Goal: Find specific page/section: Find specific page/section

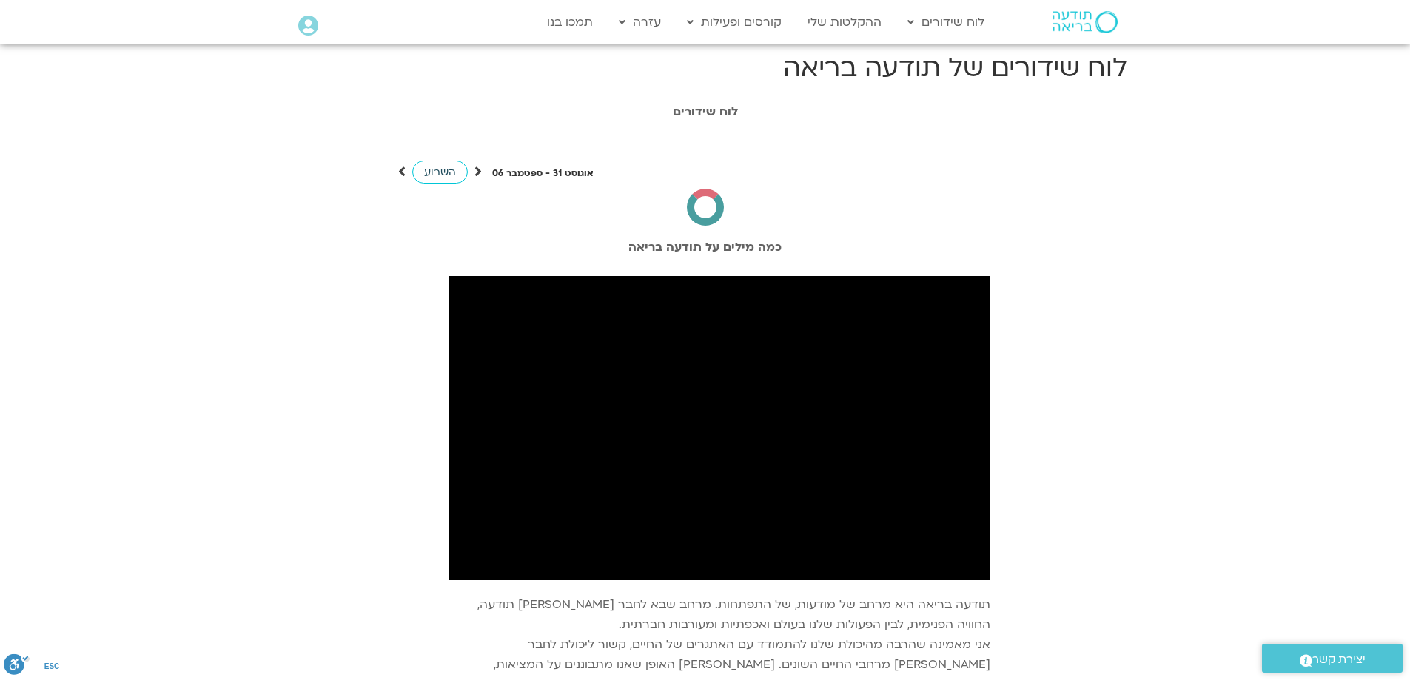
click at [437, 171] on span "השבוע" at bounding box center [440, 172] width 32 height 14
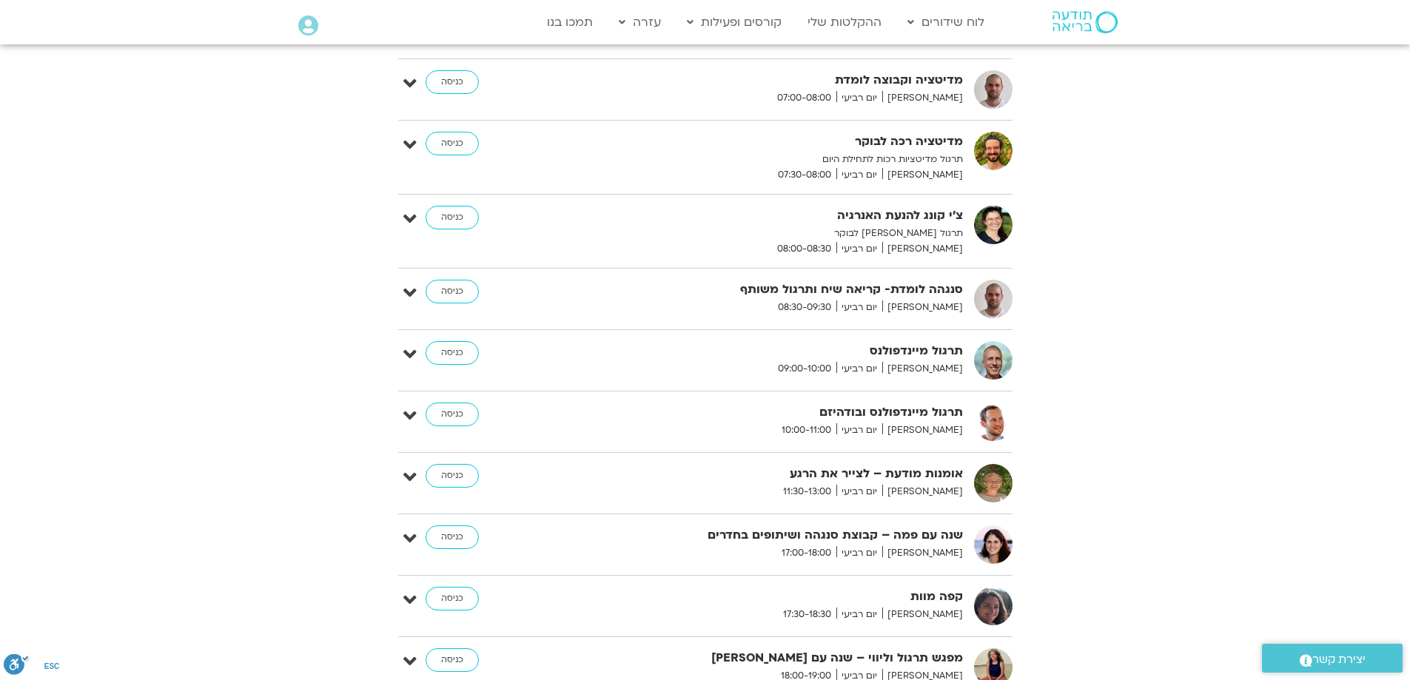
scroll to position [370, 0]
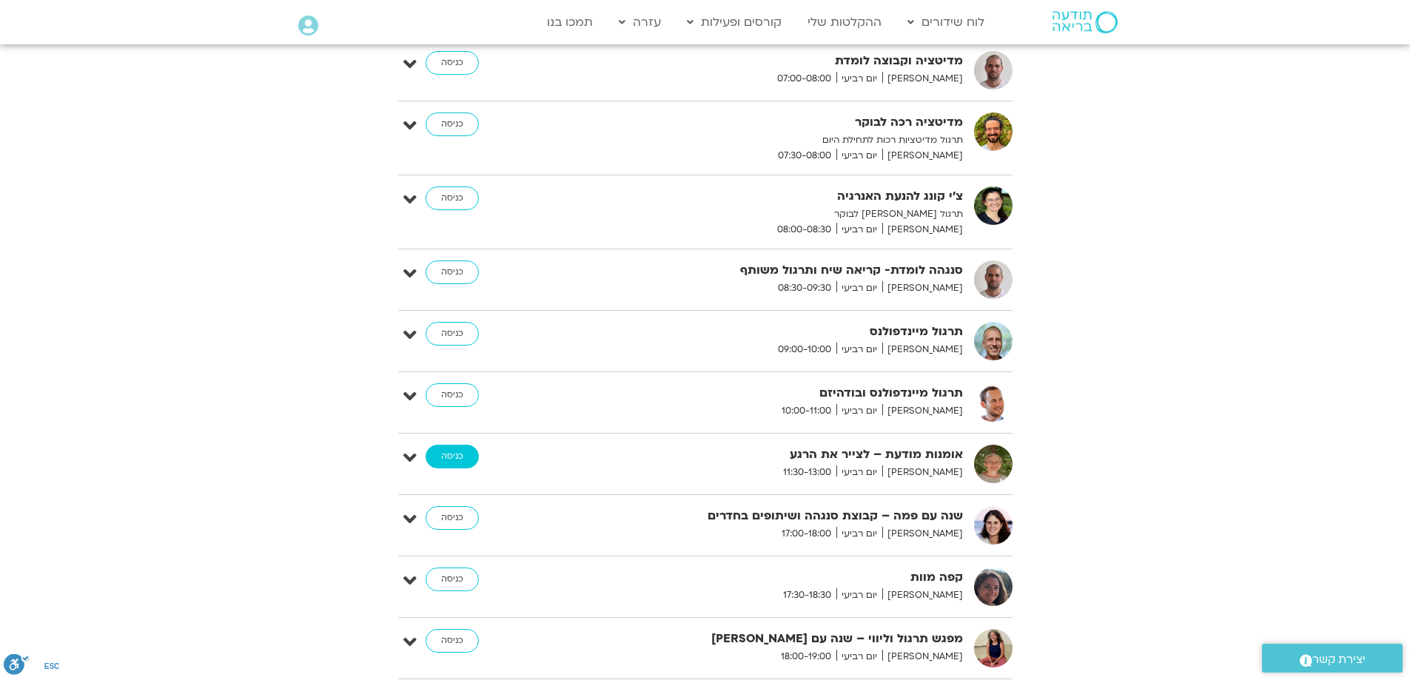
click at [456, 457] on link "כניסה" at bounding box center [451, 457] width 53 height 24
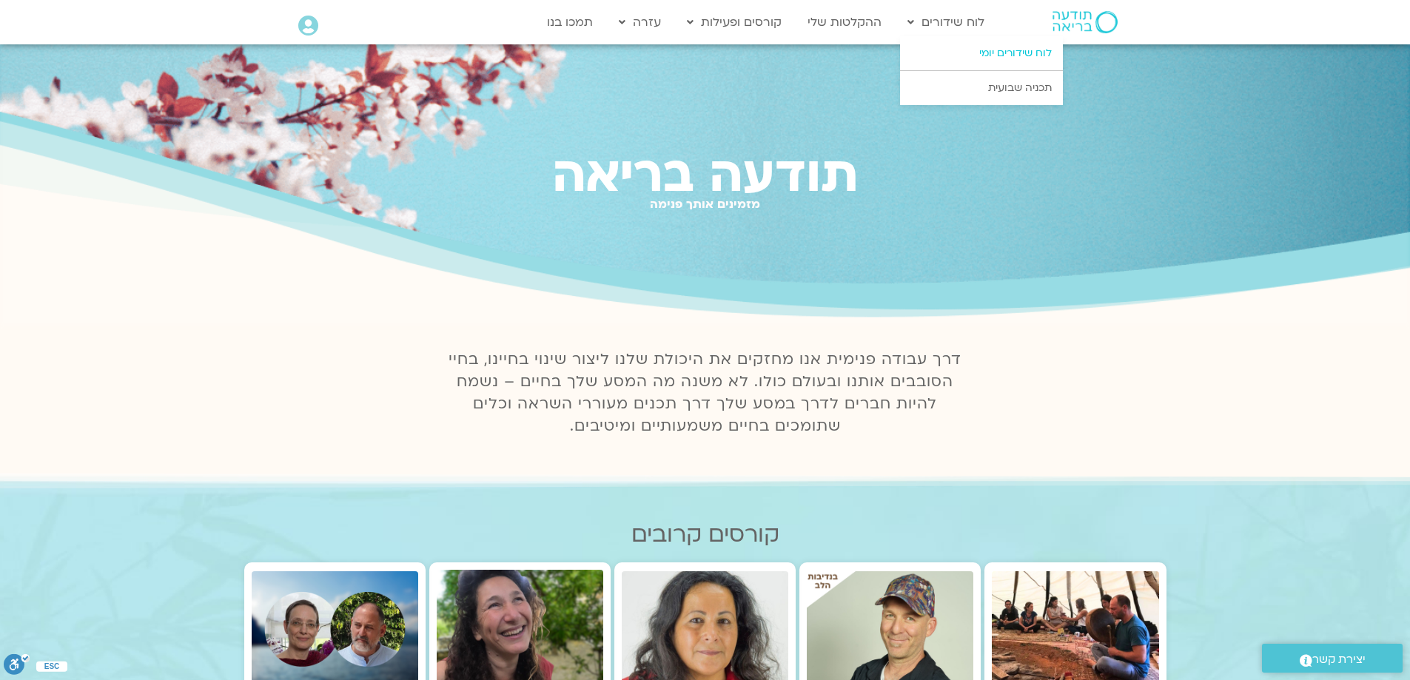
click at [1009, 53] on link "לוח שידורים יומי" at bounding box center [981, 53] width 163 height 34
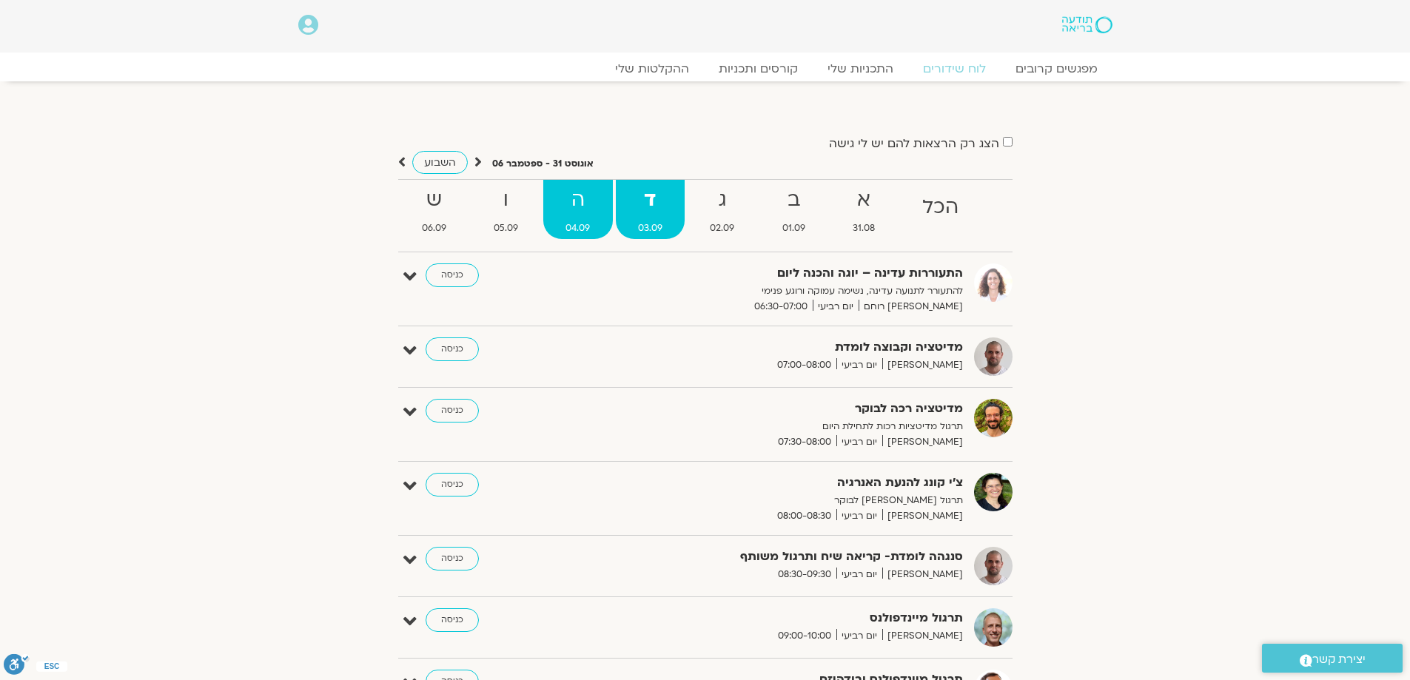
click at [576, 204] on strong "ה" at bounding box center [577, 200] width 69 height 33
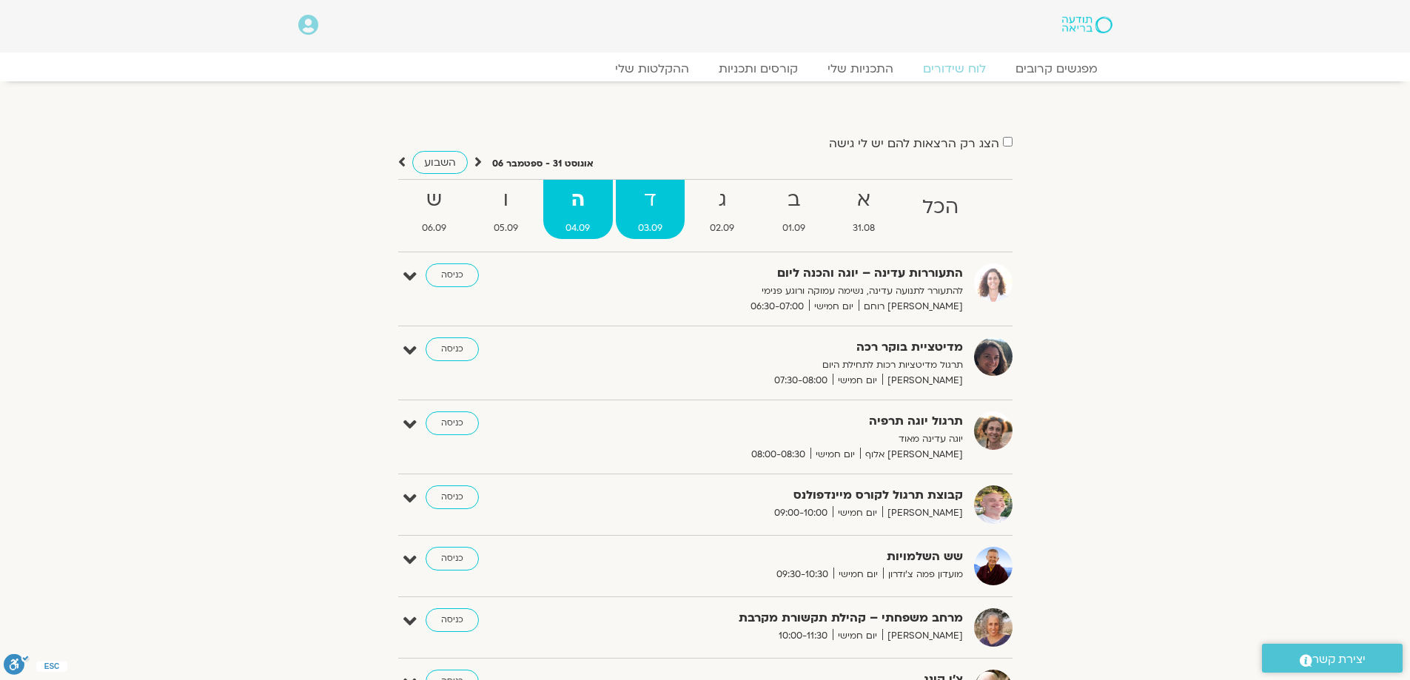
click at [651, 203] on strong "ד" at bounding box center [650, 200] width 69 height 33
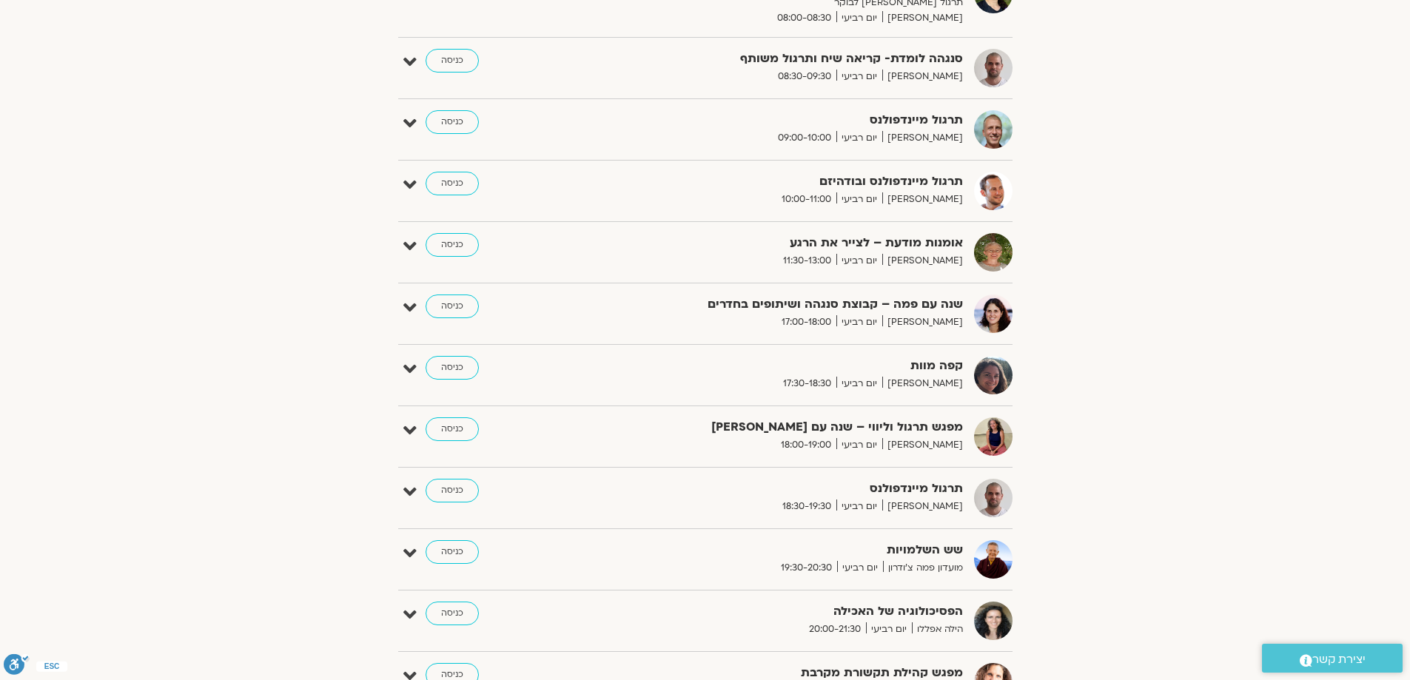
scroll to position [518, 0]
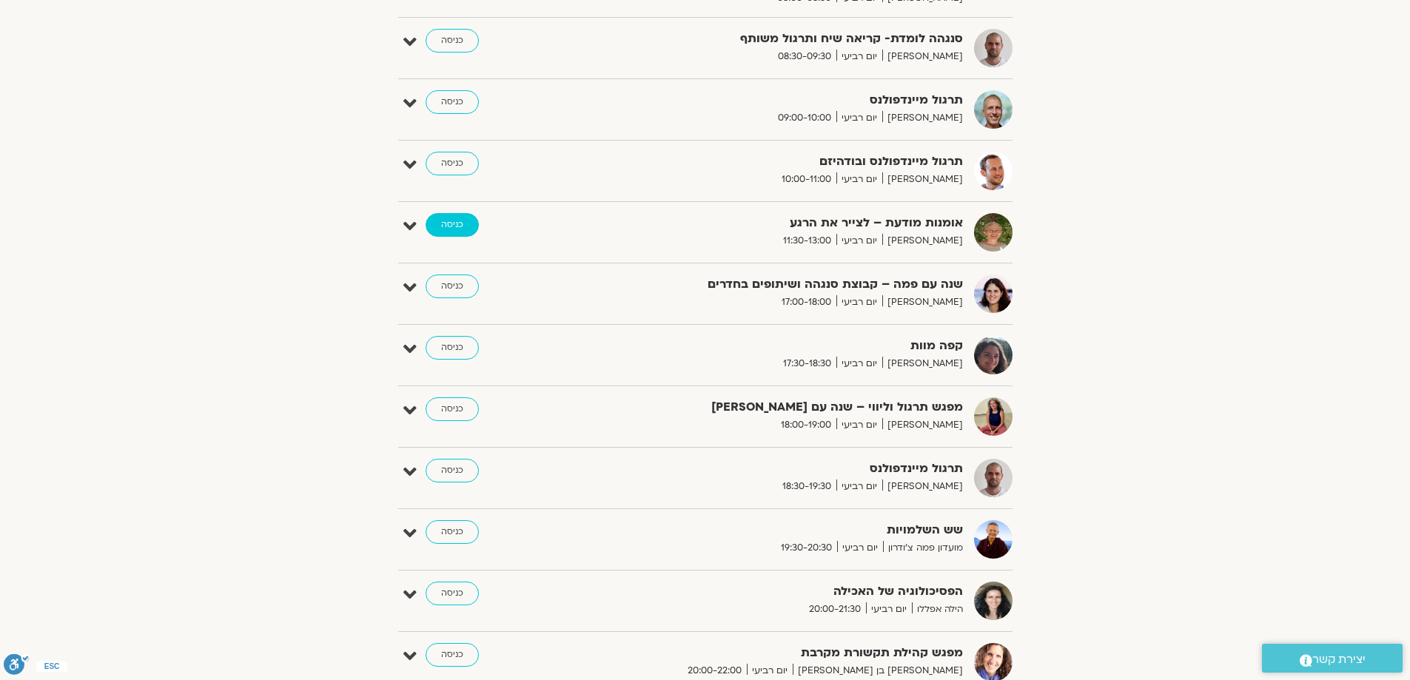
click at [454, 227] on link "כניסה" at bounding box center [451, 225] width 53 height 24
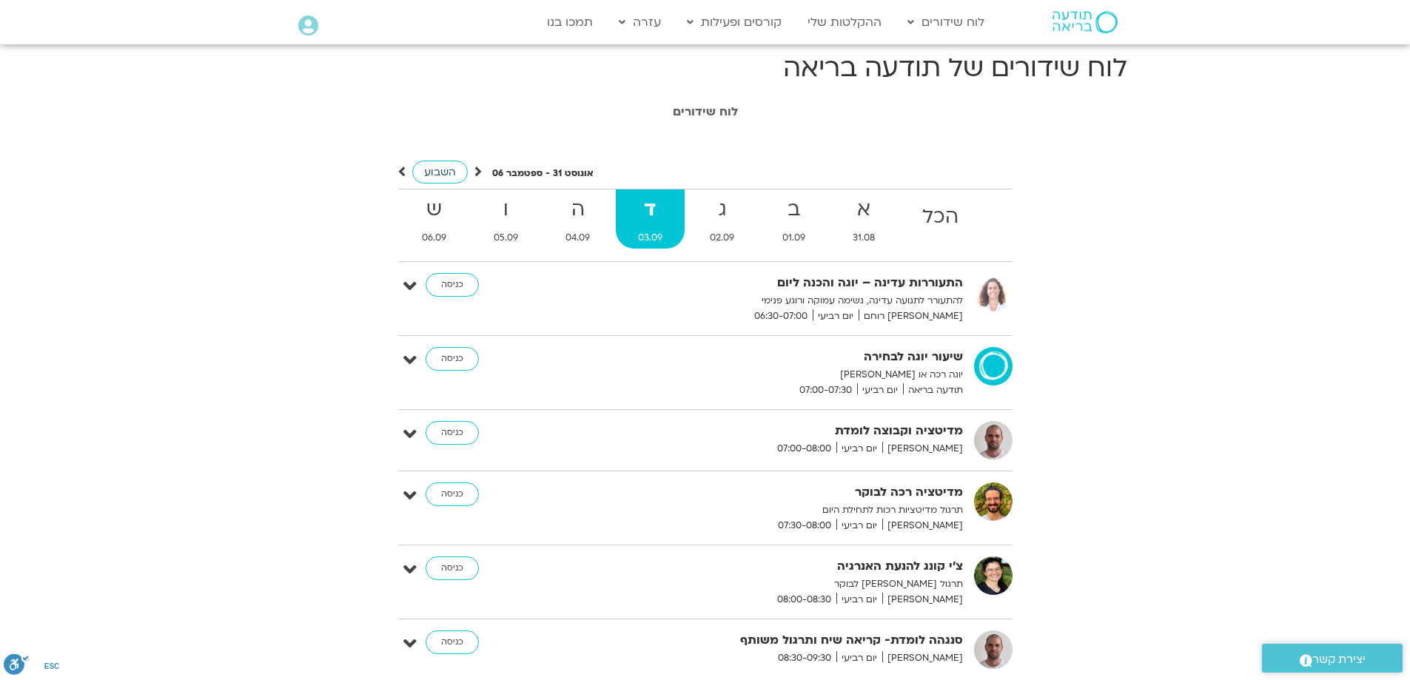
click at [437, 171] on span "השבוע" at bounding box center [440, 172] width 32 height 14
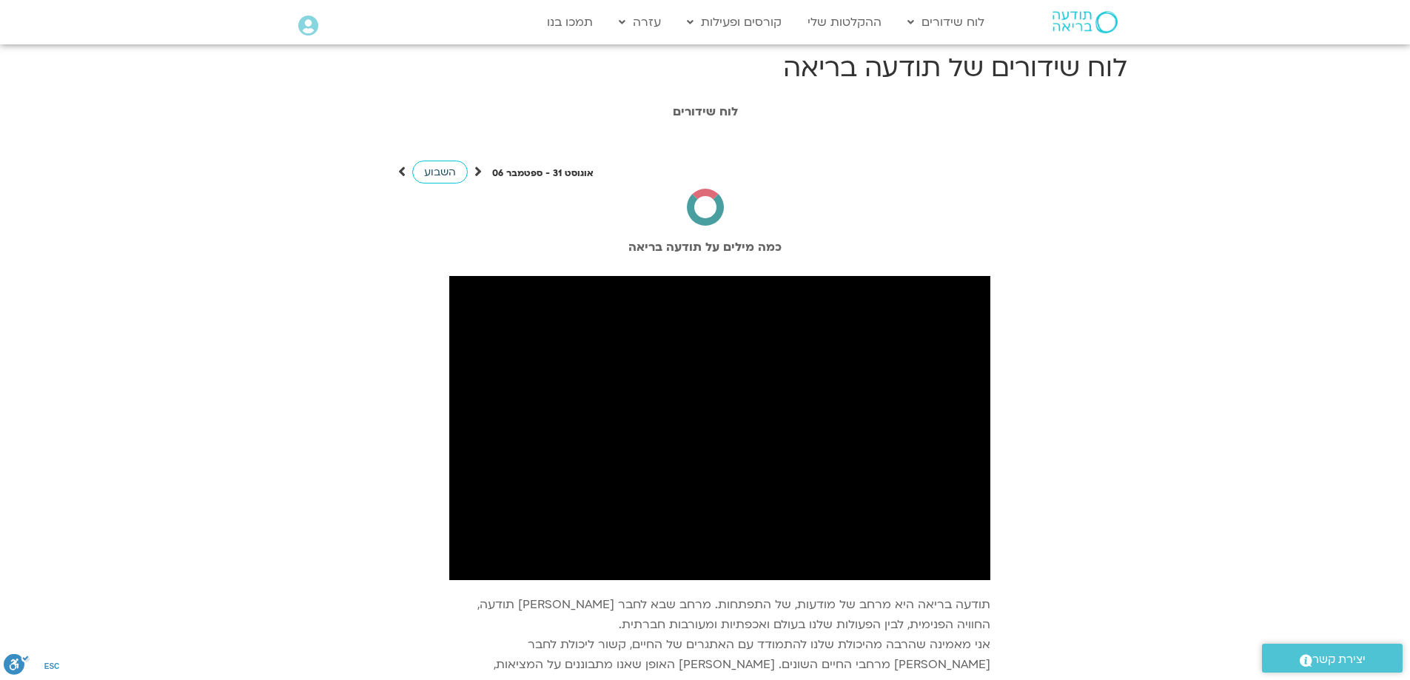
click at [437, 171] on span "השבוע" at bounding box center [440, 172] width 32 height 14
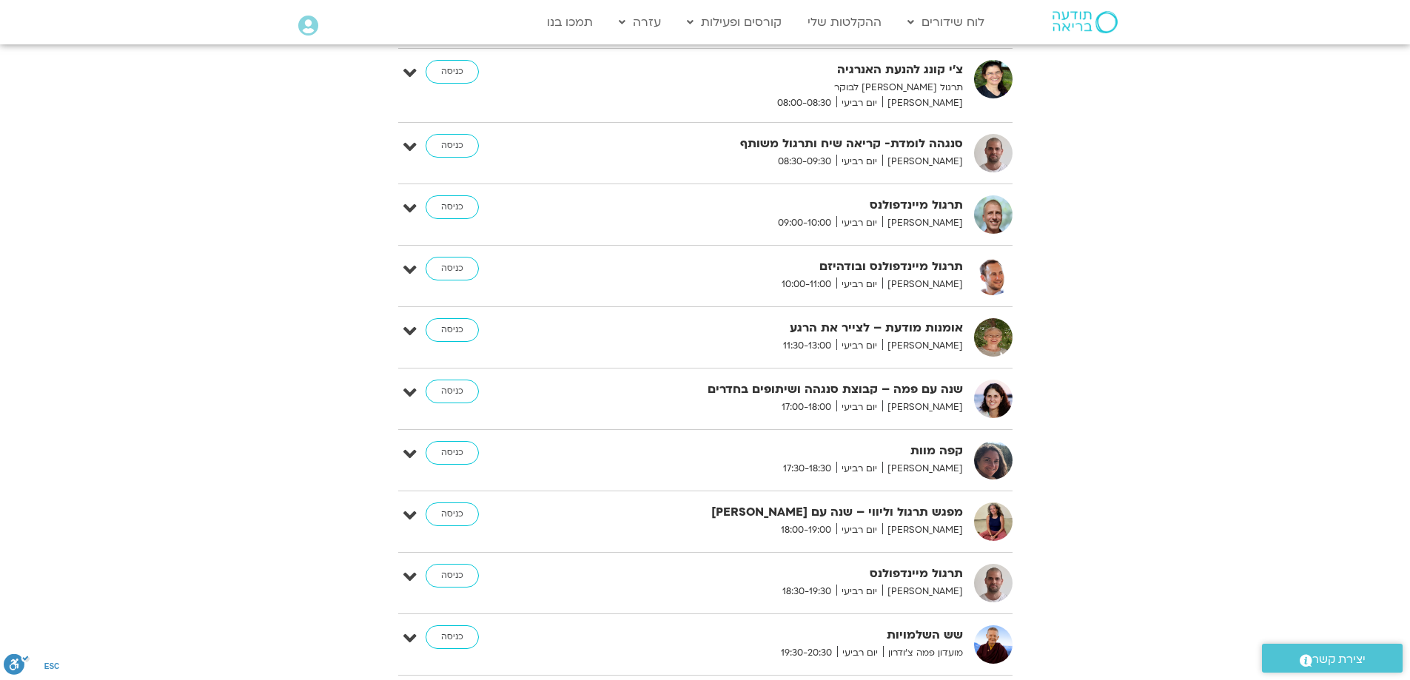
scroll to position [592, 0]
